Goal: Task Accomplishment & Management: Use online tool/utility

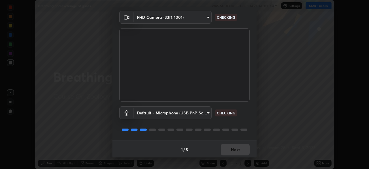
scroll to position [20, 0]
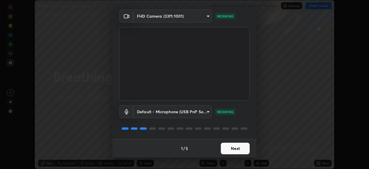
click at [233, 150] on button "Next" at bounding box center [235, 148] width 29 height 12
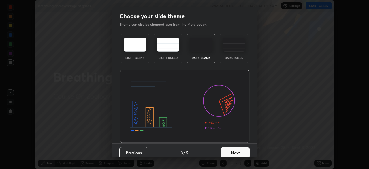
click at [241, 153] on button "Next" at bounding box center [235, 153] width 29 height 12
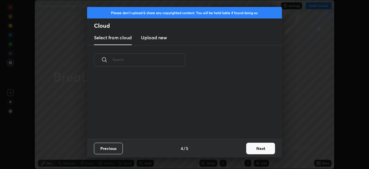
click at [254, 150] on button "Next" at bounding box center [260, 148] width 29 height 12
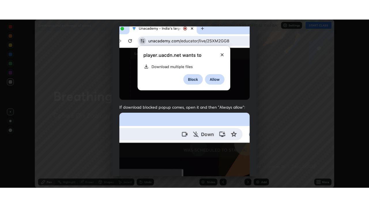
scroll to position [138, 0]
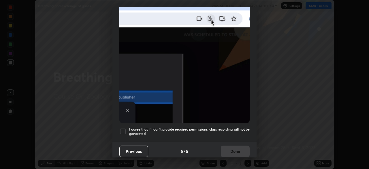
click at [121, 129] on div at bounding box center [122, 131] width 7 height 7
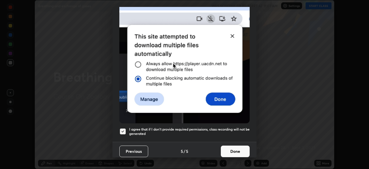
click at [240, 149] on button "Done" at bounding box center [235, 151] width 29 height 12
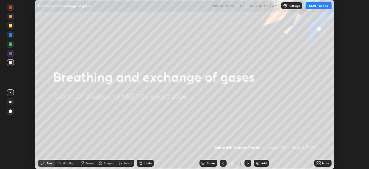
click at [266, 164] on div "Add" at bounding box center [263, 162] width 5 height 3
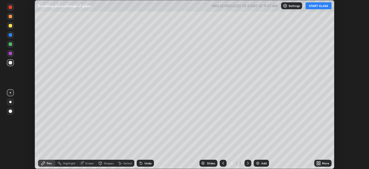
click at [324, 162] on div "More" at bounding box center [325, 162] width 7 height 3
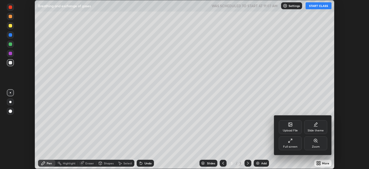
click at [287, 141] on div "Full screen" at bounding box center [290, 143] width 23 height 14
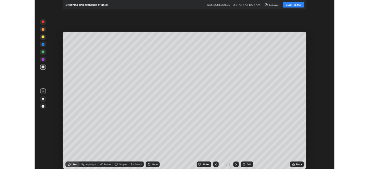
scroll to position [207, 369]
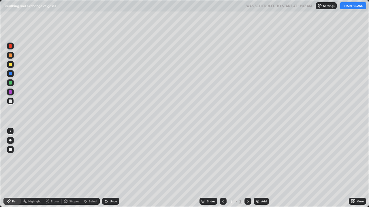
click at [350, 9] on button "START CLASS" at bounding box center [353, 5] width 26 height 7
click at [11, 153] on div at bounding box center [10, 149] width 7 height 7
click at [10, 66] on div at bounding box center [10, 64] width 3 height 3
click at [12, 168] on div "Pen" at bounding box center [14, 201] width 5 height 3
click at [71, 168] on div "Shapes" at bounding box center [72, 201] width 20 height 7
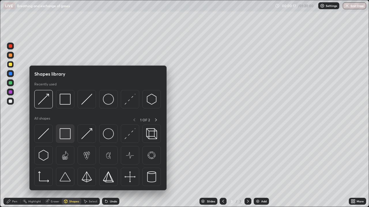
click at [67, 136] on img at bounding box center [65, 133] width 11 height 11
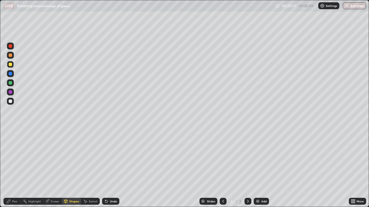
click at [11, 93] on div at bounding box center [10, 91] width 3 height 3
click at [17, 168] on div "Pen" at bounding box center [14, 201] width 5 height 3
click at [11, 103] on div at bounding box center [10, 101] width 3 height 3
click at [112, 168] on div "Undo" at bounding box center [113, 201] width 7 height 3
click at [54, 168] on div "Eraser" at bounding box center [55, 201] width 9 height 3
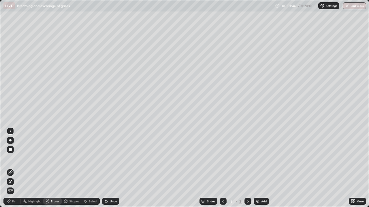
click at [16, 168] on div "Pen" at bounding box center [14, 201] width 5 height 3
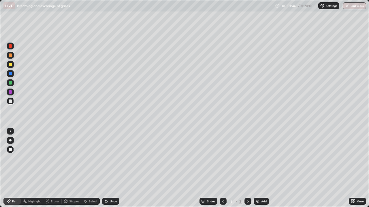
click at [10, 101] on div at bounding box center [10, 101] width 3 height 3
click at [75, 168] on div "Shapes" at bounding box center [74, 201] width 10 height 3
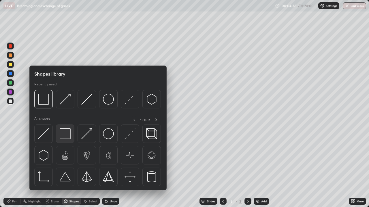
click at [67, 136] on img at bounding box center [65, 133] width 11 height 11
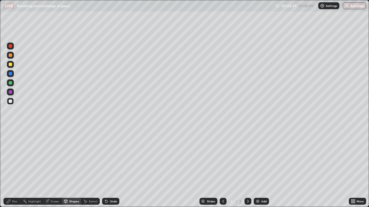
click at [10, 105] on div at bounding box center [10, 101] width 7 height 7
click at [106, 168] on div "Undo" at bounding box center [110, 201] width 17 height 7
click at [12, 168] on div "Pen" at bounding box center [11, 201] width 17 height 7
click at [12, 62] on div at bounding box center [10, 64] width 7 height 7
click at [13, 103] on div at bounding box center [10, 101] width 7 height 7
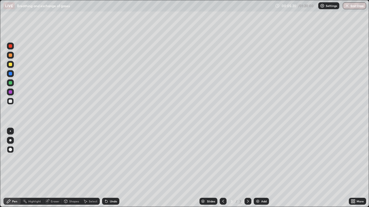
click at [117, 168] on div "Undo" at bounding box center [110, 201] width 17 height 7
click at [112, 168] on div "Undo" at bounding box center [110, 201] width 17 height 7
click at [111, 168] on div "Undo" at bounding box center [110, 201] width 17 height 7
click at [7, 68] on div at bounding box center [10, 64] width 7 height 9
click at [259, 168] on div "Add" at bounding box center [261, 201] width 15 height 7
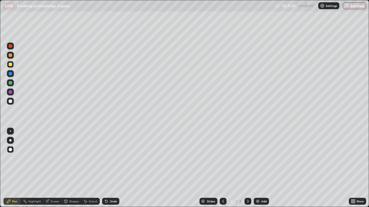
click at [11, 55] on div at bounding box center [10, 55] width 3 height 3
click at [15, 168] on div "Pen" at bounding box center [14, 201] width 5 height 3
click at [73, 168] on div "Shapes" at bounding box center [74, 201] width 10 height 3
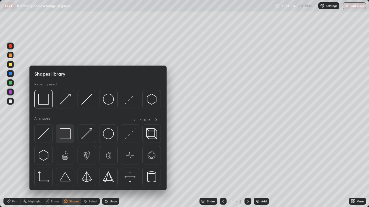
click at [64, 136] on img at bounding box center [65, 133] width 11 height 11
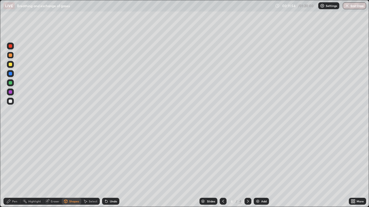
click at [10, 102] on div at bounding box center [10, 101] width 3 height 3
click at [13, 168] on div "Pen" at bounding box center [11, 201] width 17 height 7
click at [10, 58] on div at bounding box center [10, 55] width 7 height 7
click at [10, 103] on div at bounding box center [10, 101] width 3 height 3
click at [10, 65] on div at bounding box center [10, 64] width 3 height 3
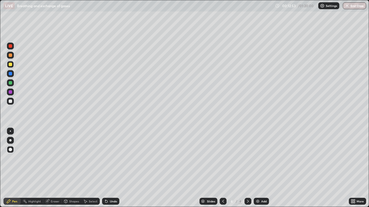
click at [11, 102] on div at bounding box center [10, 101] width 3 height 3
click at [9, 66] on div at bounding box center [10, 64] width 7 height 7
click at [10, 94] on div at bounding box center [10, 92] width 7 height 7
click at [10, 101] on div at bounding box center [10, 101] width 3 height 3
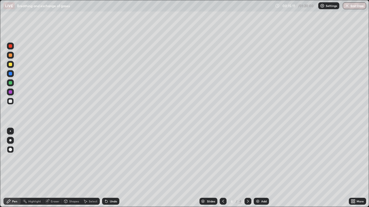
click at [10, 92] on div at bounding box center [10, 91] width 3 height 3
click at [10, 102] on div at bounding box center [10, 101] width 3 height 3
click at [10, 71] on div at bounding box center [10, 73] width 7 height 7
click at [259, 168] on img at bounding box center [257, 201] width 5 height 5
click at [10, 67] on div at bounding box center [10, 64] width 7 height 7
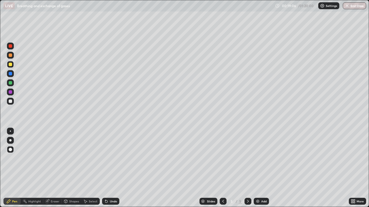
click at [12, 153] on div at bounding box center [10, 149] width 7 height 7
click at [106, 168] on icon at bounding box center [106, 202] width 2 height 2
click at [108, 168] on div "Undo" at bounding box center [110, 201] width 17 height 7
click at [11, 100] on div at bounding box center [10, 101] width 3 height 3
click at [10, 67] on div at bounding box center [10, 64] width 7 height 7
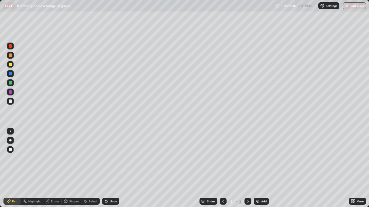
click at [10, 92] on div at bounding box center [10, 91] width 3 height 3
click at [10, 46] on div at bounding box center [10, 45] width 3 height 3
click at [11, 58] on div at bounding box center [10, 55] width 7 height 7
click at [11, 75] on div at bounding box center [10, 73] width 3 height 3
click at [10, 65] on div at bounding box center [10, 64] width 3 height 3
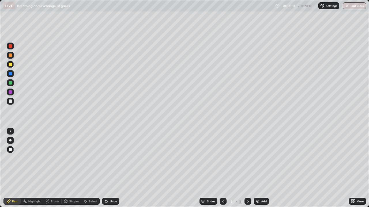
click at [10, 46] on div at bounding box center [10, 45] width 3 height 3
click at [10, 74] on div at bounding box center [10, 73] width 3 height 3
click at [10, 56] on div at bounding box center [10, 55] width 3 height 3
click at [10, 104] on div at bounding box center [10, 101] width 7 height 7
click at [11, 65] on div at bounding box center [10, 64] width 3 height 3
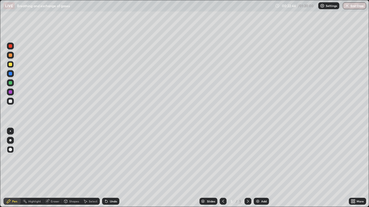
click at [12, 94] on div at bounding box center [10, 91] width 3 height 3
click at [11, 74] on div at bounding box center [10, 73] width 3 height 3
click at [13, 141] on div at bounding box center [10, 140] width 7 height 7
click at [10, 95] on div at bounding box center [10, 92] width 7 height 7
click at [12, 74] on div at bounding box center [10, 73] width 3 height 3
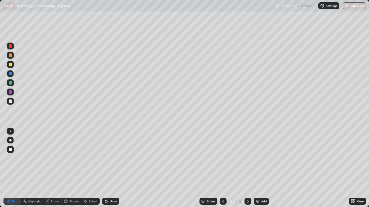
click at [11, 102] on div at bounding box center [10, 101] width 3 height 3
click at [11, 93] on div at bounding box center [10, 91] width 3 height 3
click at [11, 101] on div at bounding box center [10, 101] width 3 height 3
click at [11, 147] on div at bounding box center [10, 149] width 7 height 7
click at [15, 168] on div "Pen" at bounding box center [14, 201] width 5 height 3
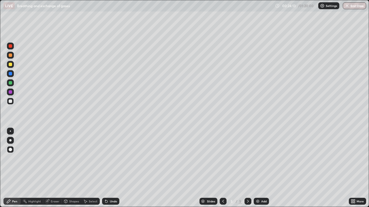
click at [10, 74] on div at bounding box center [10, 73] width 3 height 3
click at [11, 102] on div at bounding box center [10, 101] width 3 height 3
click at [10, 84] on div at bounding box center [10, 82] width 3 height 3
click at [10, 141] on div at bounding box center [10, 140] width 2 height 2
click at [10, 91] on div at bounding box center [10, 91] width 3 height 3
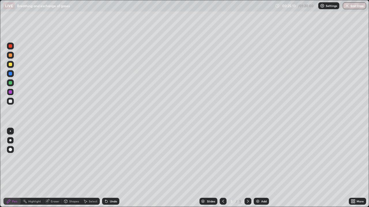
click at [10, 101] on div at bounding box center [10, 101] width 3 height 3
click at [12, 104] on div at bounding box center [10, 101] width 7 height 7
click at [10, 103] on div at bounding box center [10, 101] width 3 height 3
click at [11, 86] on div at bounding box center [10, 83] width 7 height 7
click at [10, 93] on div at bounding box center [10, 91] width 3 height 3
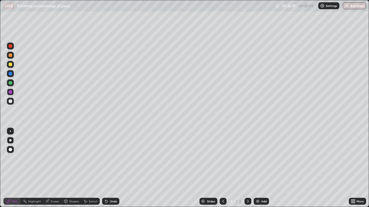
click at [10, 65] on div at bounding box center [10, 64] width 3 height 3
click at [10, 103] on div at bounding box center [10, 101] width 7 height 7
click at [11, 150] on div at bounding box center [10, 149] width 3 height 3
click at [11, 65] on div at bounding box center [10, 64] width 3 height 3
click at [12, 85] on div at bounding box center [10, 83] width 7 height 7
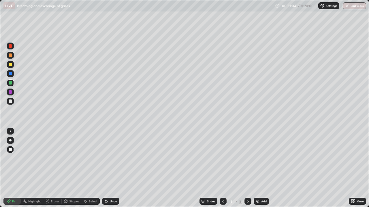
click at [263, 168] on div "Add" at bounding box center [263, 201] width 5 height 3
click at [12, 63] on div at bounding box center [10, 64] width 3 height 3
click at [11, 150] on div at bounding box center [10, 149] width 3 height 3
click at [74, 168] on div "Shapes" at bounding box center [74, 201] width 10 height 3
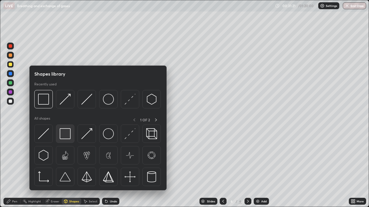
click at [65, 136] on img at bounding box center [65, 133] width 11 height 11
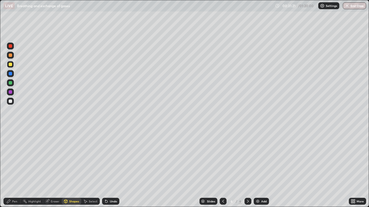
click at [10, 102] on div at bounding box center [10, 101] width 3 height 3
click at [13, 168] on div "Pen" at bounding box center [14, 201] width 5 height 3
click at [12, 102] on div at bounding box center [10, 101] width 3 height 3
click at [11, 81] on div at bounding box center [10, 82] width 3 height 3
click at [110, 168] on div "Undo" at bounding box center [113, 201] width 7 height 3
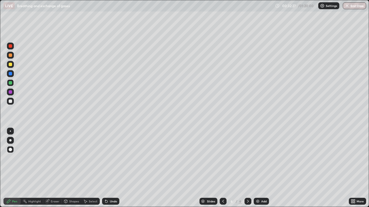
click at [11, 92] on div at bounding box center [10, 91] width 3 height 3
click at [11, 141] on div at bounding box center [10, 140] width 2 height 2
click at [105, 168] on icon at bounding box center [106, 202] width 2 height 2
click at [104, 168] on icon at bounding box center [106, 201] width 5 height 5
click at [106, 168] on div "Undo" at bounding box center [110, 201] width 17 height 7
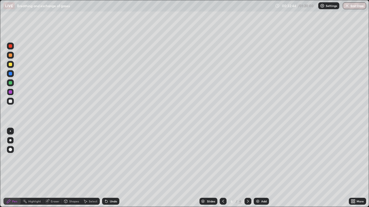
click at [109, 168] on div "Undo" at bounding box center [110, 201] width 17 height 7
click at [10, 131] on div at bounding box center [10, 131] width 1 height 1
click at [12, 100] on div at bounding box center [10, 101] width 3 height 3
click at [11, 141] on div at bounding box center [10, 140] width 7 height 7
click at [10, 150] on div at bounding box center [10, 149] width 3 height 3
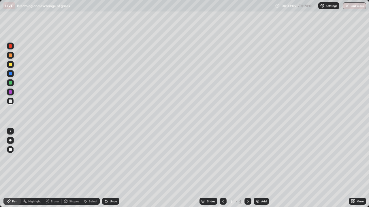
click at [12, 102] on div at bounding box center [10, 101] width 3 height 3
click at [110, 168] on div "Undo" at bounding box center [113, 201] width 7 height 3
click at [11, 94] on div at bounding box center [10, 92] width 7 height 7
click at [12, 143] on div at bounding box center [10, 140] width 7 height 7
click at [10, 131] on div at bounding box center [10, 131] width 1 height 1
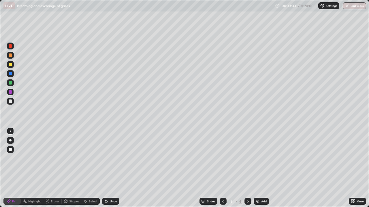
click at [10, 84] on div at bounding box center [10, 82] width 3 height 3
click at [11, 75] on div at bounding box center [10, 73] width 3 height 3
click at [10, 102] on div at bounding box center [10, 101] width 3 height 3
click at [112, 168] on div "Undo" at bounding box center [113, 201] width 7 height 3
click at [113, 168] on div "Undo" at bounding box center [113, 201] width 7 height 3
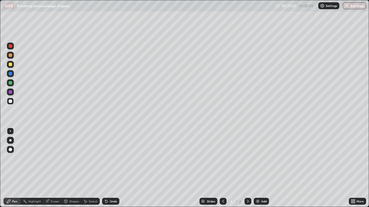
click at [112, 168] on div "Undo" at bounding box center [113, 201] width 7 height 3
click at [111, 168] on div "Undo" at bounding box center [110, 201] width 17 height 7
click at [111, 168] on div "Undo" at bounding box center [113, 201] width 7 height 3
click at [11, 103] on div at bounding box center [10, 101] width 7 height 7
click at [9, 151] on div at bounding box center [10, 149] width 3 height 3
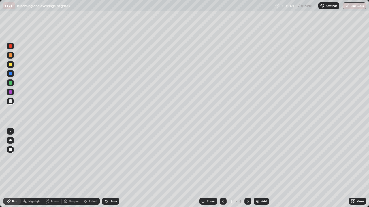
click at [11, 92] on div at bounding box center [10, 91] width 3 height 3
click at [11, 65] on div at bounding box center [10, 64] width 3 height 3
click at [12, 56] on div at bounding box center [10, 55] width 3 height 3
click at [10, 141] on div at bounding box center [10, 140] width 2 height 2
click at [13, 168] on div "Pen" at bounding box center [11, 201] width 17 height 7
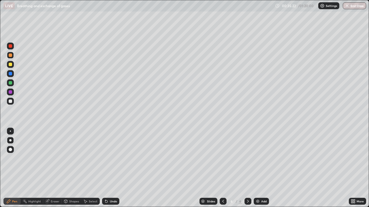
click at [10, 102] on div at bounding box center [10, 101] width 3 height 3
click at [9, 83] on div at bounding box center [10, 82] width 3 height 3
click at [11, 65] on div at bounding box center [10, 64] width 3 height 3
click at [10, 83] on div at bounding box center [10, 82] width 3 height 3
click at [10, 65] on div at bounding box center [10, 64] width 3 height 3
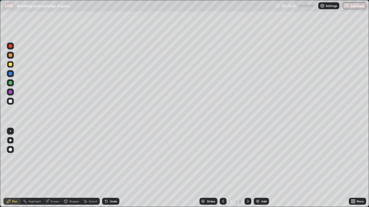
click at [11, 92] on div at bounding box center [10, 91] width 3 height 3
click at [11, 76] on div at bounding box center [10, 73] width 7 height 7
click at [110, 168] on div "Undo" at bounding box center [113, 201] width 7 height 3
click at [11, 101] on div at bounding box center [10, 101] width 3 height 3
click at [11, 76] on div at bounding box center [10, 73] width 7 height 7
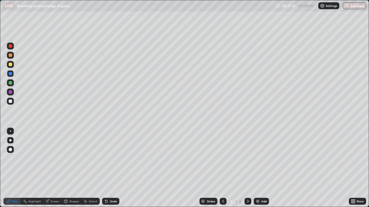
click at [11, 82] on div at bounding box center [10, 82] width 3 height 3
click at [12, 75] on div at bounding box center [10, 73] width 3 height 3
click at [11, 101] on div at bounding box center [10, 101] width 3 height 3
click at [110, 168] on div "Undo" at bounding box center [113, 201] width 7 height 3
click at [11, 104] on div at bounding box center [10, 101] width 7 height 7
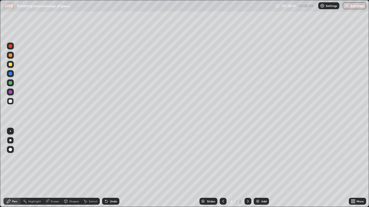
click at [9, 150] on div at bounding box center [10, 149] width 3 height 3
click at [112, 168] on div "Undo" at bounding box center [113, 201] width 7 height 3
click at [111, 168] on div "Undo" at bounding box center [110, 201] width 17 height 7
click at [112, 168] on div "Undo" at bounding box center [110, 201] width 17 height 7
click at [12, 102] on div at bounding box center [10, 101] width 3 height 3
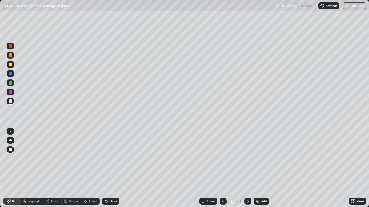
click at [10, 67] on div at bounding box center [10, 64] width 7 height 7
click at [261, 168] on div "Add" at bounding box center [261, 201] width 15 height 7
click at [10, 56] on div at bounding box center [10, 55] width 3 height 3
click at [13, 103] on div at bounding box center [10, 101] width 7 height 7
click at [12, 74] on div at bounding box center [10, 73] width 3 height 3
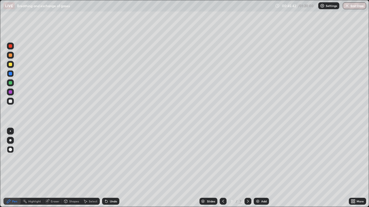
click at [10, 65] on div at bounding box center [10, 64] width 3 height 3
click at [10, 131] on div at bounding box center [10, 131] width 1 height 1
click at [10, 94] on div at bounding box center [10, 91] width 3 height 3
click at [10, 141] on div at bounding box center [10, 140] width 2 height 2
click at [11, 84] on div at bounding box center [10, 82] width 3 height 3
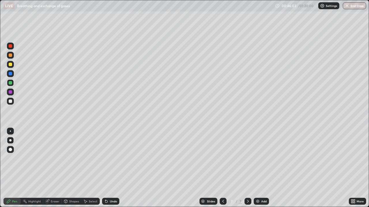
click at [10, 76] on div at bounding box center [10, 73] width 7 height 7
click at [11, 94] on div at bounding box center [10, 91] width 3 height 3
click at [11, 56] on div at bounding box center [10, 55] width 3 height 3
click at [10, 131] on div at bounding box center [10, 131] width 1 height 1
click at [10, 84] on div at bounding box center [10, 82] width 3 height 3
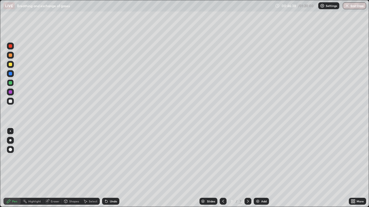
click at [11, 103] on div at bounding box center [10, 101] width 3 height 3
click at [12, 150] on div at bounding box center [10, 149] width 3 height 3
click at [10, 93] on div at bounding box center [10, 91] width 3 height 3
click at [10, 141] on div at bounding box center [10, 140] width 2 height 2
click at [11, 151] on div at bounding box center [10, 149] width 3 height 3
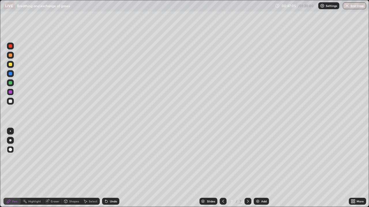
click at [12, 102] on div at bounding box center [10, 101] width 3 height 3
click at [13, 80] on div at bounding box center [10, 83] width 7 height 7
click at [10, 141] on div at bounding box center [10, 140] width 2 height 2
click at [10, 92] on div at bounding box center [10, 91] width 3 height 3
click at [108, 168] on div "Undo" at bounding box center [110, 201] width 17 height 7
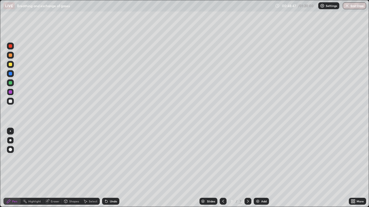
click at [10, 102] on div at bounding box center [10, 101] width 3 height 3
click at [10, 149] on div at bounding box center [10, 149] width 3 height 3
click at [10, 92] on div at bounding box center [10, 91] width 3 height 3
click at [11, 83] on div at bounding box center [10, 82] width 3 height 3
click at [11, 74] on div at bounding box center [10, 73] width 3 height 3
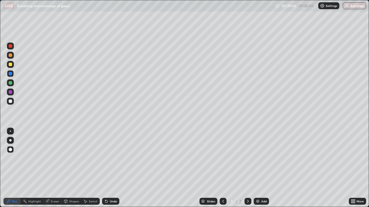
click at [10, 102] on div at bounding box center [10, 101] width 3 height 3
click at [108, 168] on icon at bounding box center [106, 201] width 5 height 5
click at [10, 65] on div at bounding box center [10, 64] width 3 height 3
click at [108, 168] on div "Undo" at bounding box center [110, 201] width 17 height 7
click at [10, 101] on div at bounding box center [10, 101] width 3 height 3
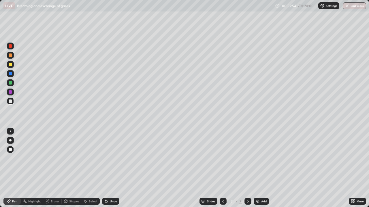
click at [10, 57] on div at bounding box center [10, 55] width 3 height 3
click at [10, 82] on div at bounding box center [10, 82] width 3 height 3
click at [113, 168] on div "Undo" at bounding box center [110, 201] width 17 height 7
click at [10, 84] on div at bounding box center [10, 82] width 3 height 3
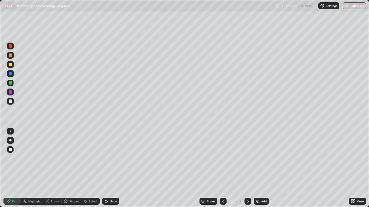
click at [10, 56] on div at bounding box center [10, 55] width 3 height 3
click at [10, 83] on div at bounding box center [10, 82] width 3 height 3
click at [13, 168] on div "Pen" at bounding box center [11, 201] width 17 height 7
click at [11, 74] on div at bounding box center [10, 73] width 3 height 3
click at [10, 131] on div at bounding box center [10, 131] width 1 height 1
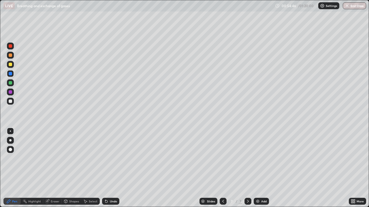
click at [11, 83] on div at bounding box center [10, 82] width 3 height 3
click at [11, 140] on div at bounding box center [10, 140] width 2 height 2
click at [114, 168] on div "Undo" at bounding box center [113, 201] width 7 height 3
click at [10, 56] on div at bounding box center [10, 55] width 3 height 3
click at [12, 65] on div at bounding box center [10, 64] width 3 height 3
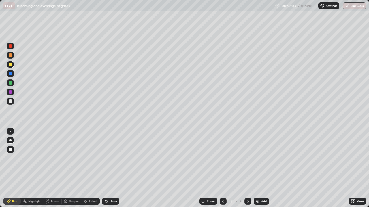
click at [11, 93] on div at bounding box center [10, 91] width 3 height 3
click at [263, 168] on div "Add" at bounding box center [263, 201] width 5 height 3
click at [12, 105] on div at bounding box center [10, 101] width 7 height 7
click at [11, 149] on div at bounding box center [10, 149] width 3 height 3
click at [16, 168] on div "Pen" at bounding box center [14, 201] width 5 height 3
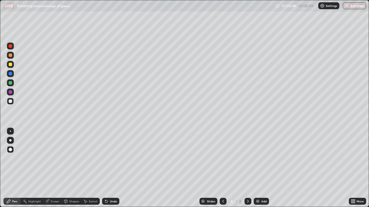
click at [10, 65] on div at bounding box center [10, 64] width 3 height 3
click at [10, 56] on div at bounding box center [10, 55] width 3 height 3
click at [12, 101] on div at bounding box center [10, 101] width 7 height 7
click at [113, 168] on div "Undo" at bounding box center [110, 201] width 17 height 7
click at [11, 75] on div at bounding box center [10, 73] width 3 height 3
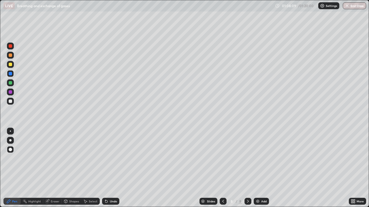
click at [9, 100] on div at bounding box center [10, 101] width 3 height 3
click at [222, 168] on icon at bounding box center [223, 201] width 5 height 5
click at [223, 168] on icon at bounding box center [223, 201] width 5 height 5
click at [358, 168] on div "More" at bounding box center [359, 201] width 7 height 3
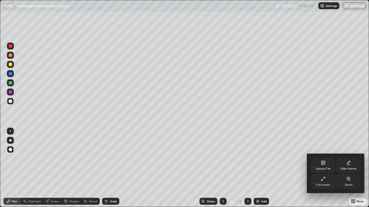
click at [327, 168] on div "Full screen" at bounding box center [323, 185] width 14 height 3
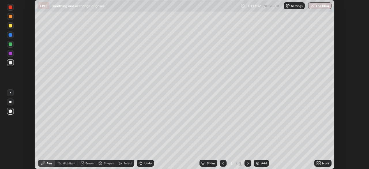
scroll to position [28638, 28438]
click at [317, 163] on icon at bounding box center [317, 163] width 1 height 1
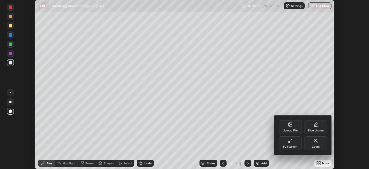
click at [293, 128] on div "Upload File" at bounding box center [290, 127] width 23 height 14
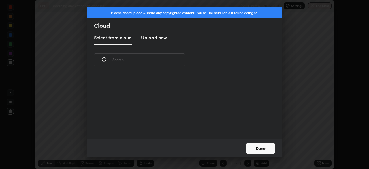
scroll to position [64, 185]
click at [282, 162] on div "Please don't upload & share any copyrighted content. You will be held liable if…" at bounding box center [184, 84] width 369 height 169
click at [274, 129] on div "grid" at bounding box center [181, 106] width 188 height 66
click at [307, 162] on div "Please don't upload & share any copyrighted content. You will be held liable if…" at bounding box center [184, 84] width 369 height 169
click at [306, 163] on div "Please don't upload & share any copyrighted content. You will be held liable if…" at bounding box center [184, 84] width 369 height 169
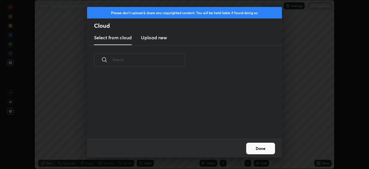
click at [304, 161] on div "Please don't upload & share any copyrighted content. You will be held liable if…" at bounding box center [184, 84] width 369 height 169
click at [307, 162] on div "Please don't upload & share any copyrighted content. You will be held liable if…" at bounding box center [184, 84] width 369 height 169
click at [262, 149] on button "Done" at bounding box center [260, 148] width 29 height 12
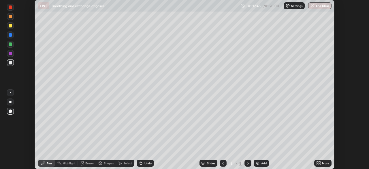
click at [23, 146] on div "Setting up your live class" at bounding box center [184, 84] width 369 height 169
click at [318, 162] on icon at bounding box center [317, 161] width 1 height 1
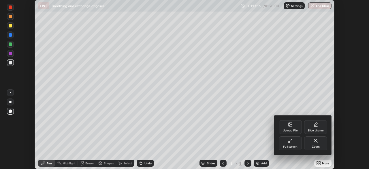
click at [321, 126] on div "Slide theme" at bounding box center [315, 127] width 23 height 14
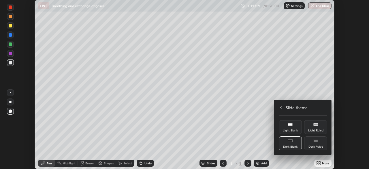
click at [304, 160] on div at bounding box center [184, 84] width 369 height 169
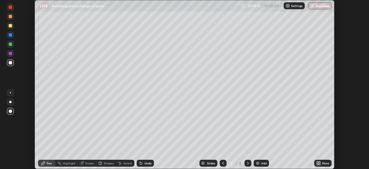
click at [321, 163] on div "More" at bounding box center [322, 162] width 17 height 7
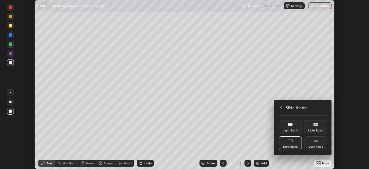
click at [303, 160] on div at bounding box center [184, 84] width 369 height 169
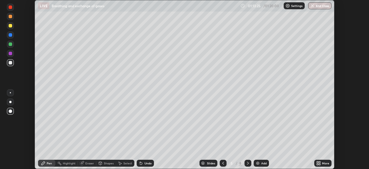
click at [318, 162] on icon at bounding box center [317, 161] width 1 height 1
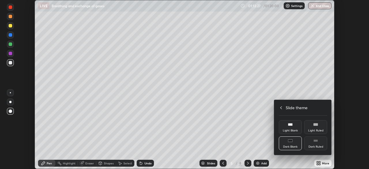
click at [281, 107] on icon at bounding box center [281, 107] width 2 height 3
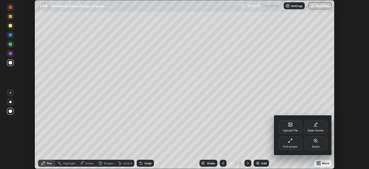
click at [293, 129] on div "Upload File" at bounding box center [290, 130] width 15 height 3
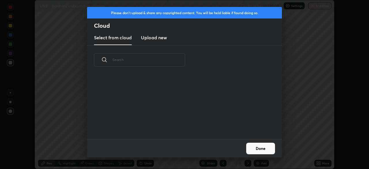
click at [326, 136] on div "Please don't upload & share any copyrighted content. You will be held liable if…" at bounding box center [184, 84] width 369 height 169
click at [303, 163] on div "Please don't upload & share any copyrighted content. You will be held liable if…" at bounding box center [184, 84] width 369 height 169
click at [304, 162] on div "Please don't upload & share any copyrighted content. You will be held liable if…" at bounding box center [184, 84] width 369 height 169
click at [265, 150] on button "Done" at bounding box center [260, 148] width 29 height 12
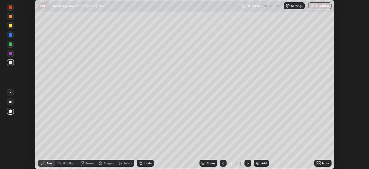
click at [212, 164] on div "Slides" at bounding box center [211, 162] width 8 height 3
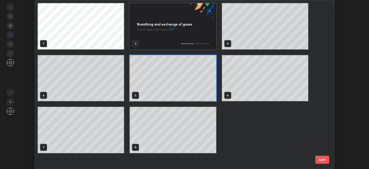
scroll to position [166, 296]
